Goal: Information Seeking & Learning: Learn about a topic

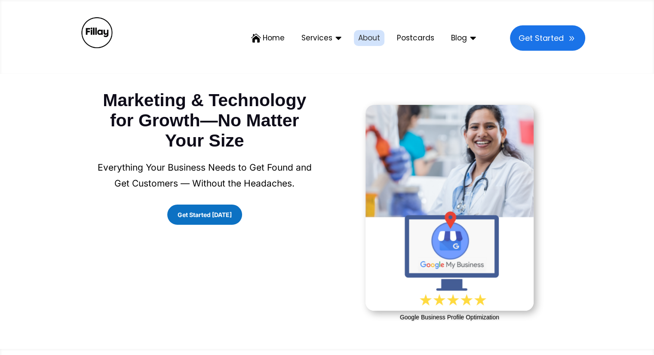
click at [376, 38] on span "About" at bounding box center [369, 37] width 22 height 7
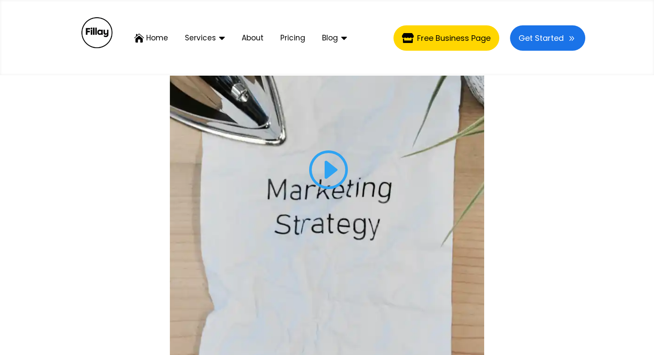
scroll to position [301, 0]
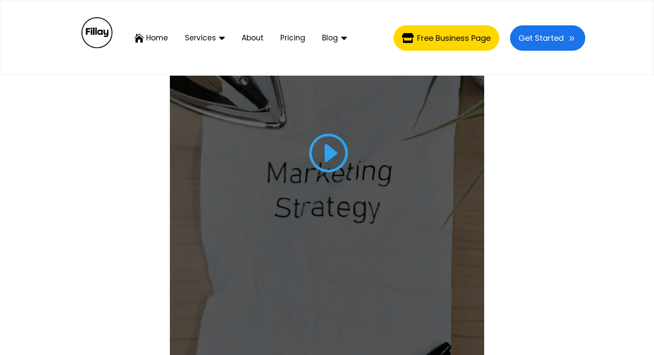
click at [330, 155] on link at bounding box center [327, 155] width 41 height 49
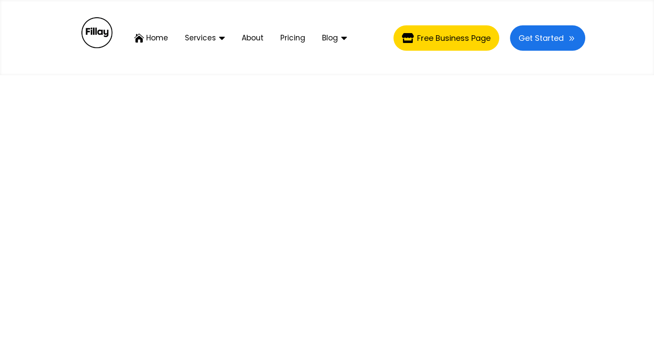
scroll to position [172, 0]
click at [296, 35] on span "Pricing" at bounding box center [292, 37] width 25 height 7
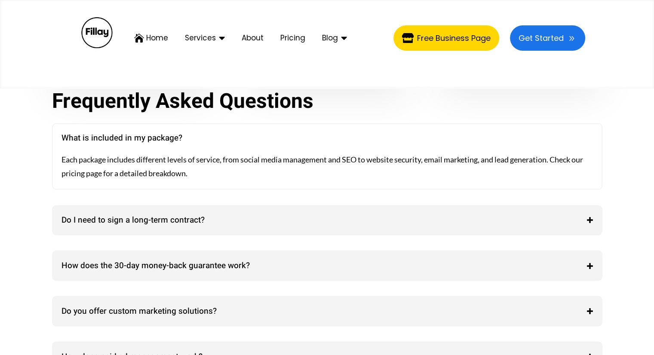
scroll to position [1420, 0]
